Goal: Book appointment/travel/reservation

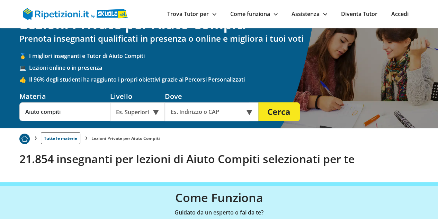
scroll to position [21, 0]
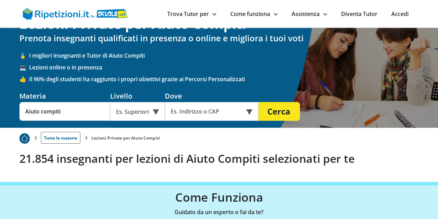
click at [137, 113] on div "Es. Superiori" at bounding box center [137, 111] width 55 height 19
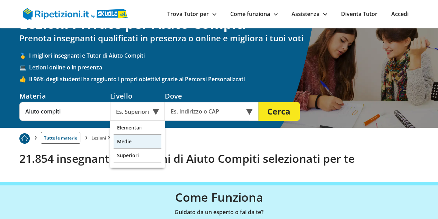
click at [136, 145] on div "Medie" at bounding box center [138, 141] width 48 height 14
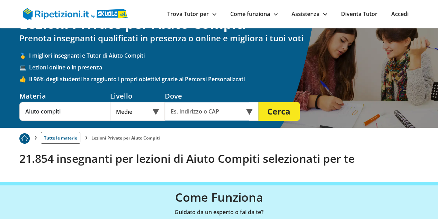
click at [203, 109] on input "text" at bounding box center [207, 111] width 84 height 19
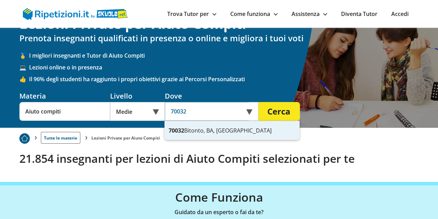
click at [224, 127] on div "70032 Bitonto, BA, [GEOGRAPHIC_DATA]" at bounding box center [231, 130] width 135 height 19
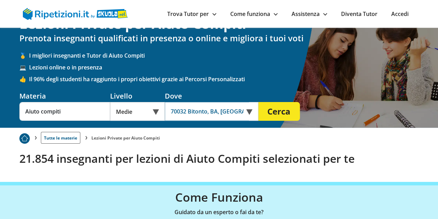
type input "70032 Bitonto, BA, [GEOGRAPHIC_DATA]"
click at [280, 111] on button "Cerca" at bounding box center [279, 111] width 42 height 19
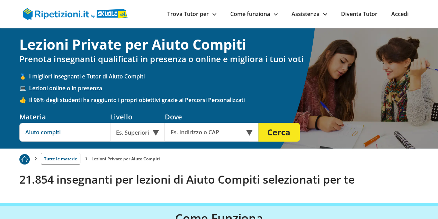
click at [63, 130] on input "Aiuto compiti" at bounding box center [64, 132] width 91 height 19
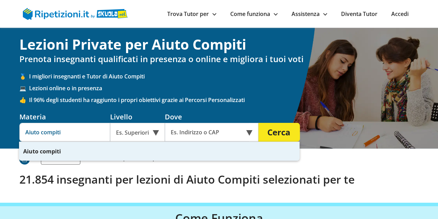
click at [63, 130] on input "Aiuto compiti" at bounding box center [64, 132] width 91 height 19
click at [135, 137] on div "Es. Superiori" at bounding box center [137, 132] width 55 height 19
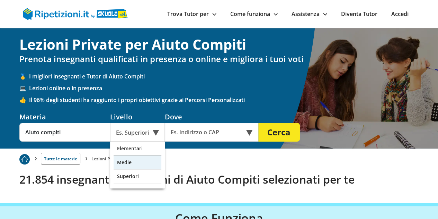
click at [132, 167] on div "Medie" at bounding box center [138, 162] width 48 height 14
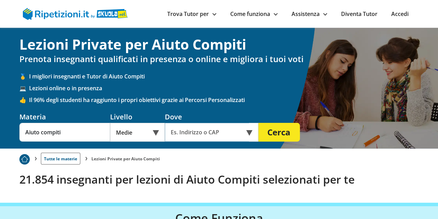
click at [190, 136] on input "text" at bounding box center [207, 132] width 84 height 19
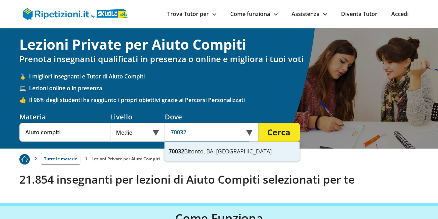
click at [185, 154] on div "70032 Bitonto, BA, [GEOGRAPHIC_DATA]" at bounding box center [231, 151] width 135 height 19
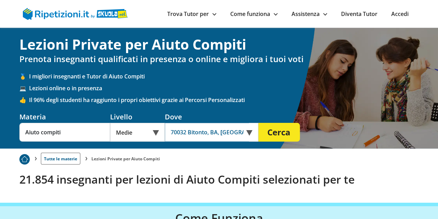
type input "70032 Bitonto, BA, [GEOGRAPHIC_DATA]"
click at [285, 132] on button "Cerca" at bounding box center [279, 132] width 42 height 19
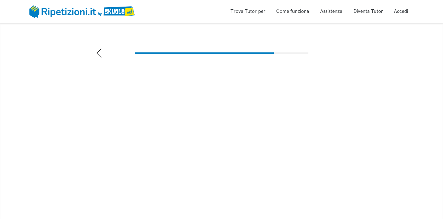
scroll to position [77, 0]
